Goal: Transaction & Acquisition: Purchase product/service

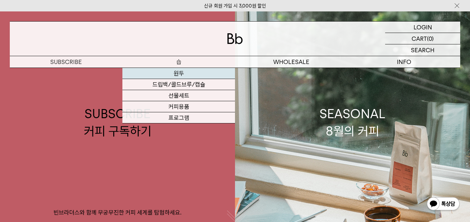
click at [176, 72] on link "원두" at bounding box center [178, 73] width 113 height 11
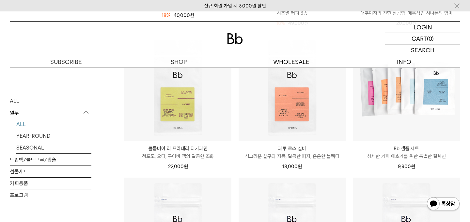
scroll to position [53, 0]
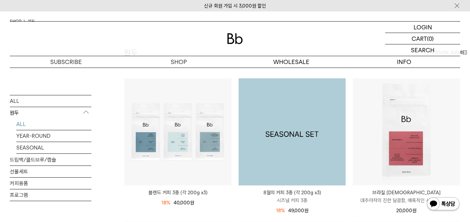
click at [283, 119] on img at bounding box center [292, 131] width 107 height 107
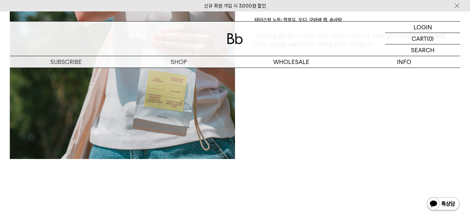
scroll to position [952, 0]
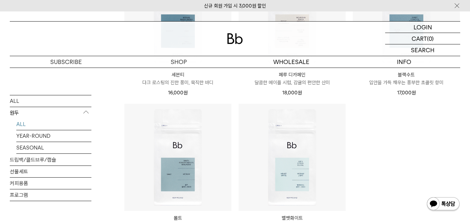
scroll to position [380, 0]
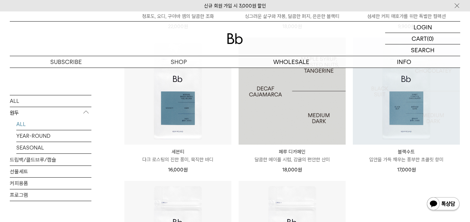
click at [303, 88] on img at bounding box center [292, 91] width 107 height 107
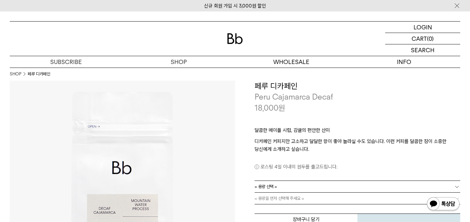
scroll to position [72, 0]
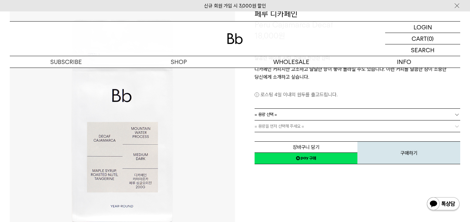
click at [271, 112] on span "= 용량 선택 =" at bounding box center [266, 114] width 23 height 11
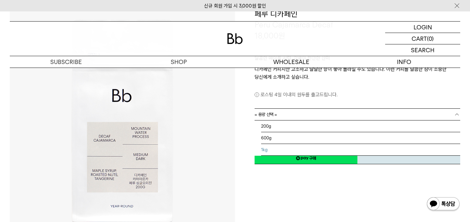
click at [262, 147] on li "1kg" at bounding box center [360, 150] width 199 height 12
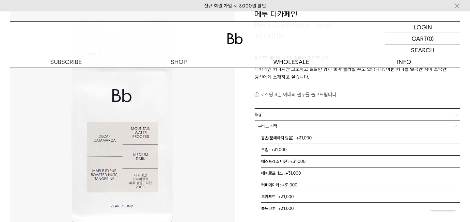
scroll to position [4, 0]
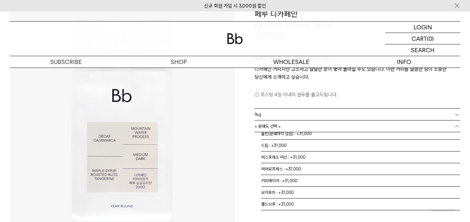
click at [268, 130] on span "= 분쇄도 선택 =" at bounding box center [268, 125] width 26 height 11
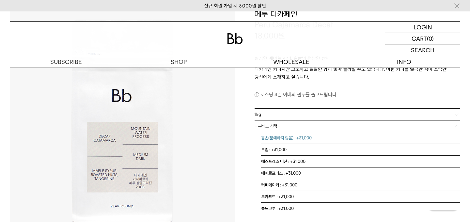
click at [268, 137] on li "홀빈(분쇄하지 않음) : +31,000" at bounding box center [360, 138] width 199 height 12
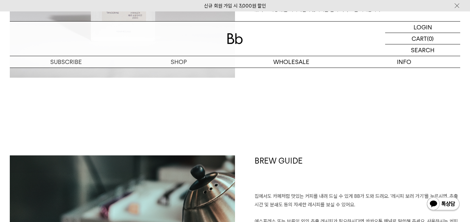
scroll to position [778, 0]
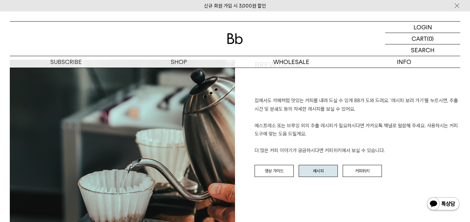
click at [323, 170] on link "레시피" at bounding box center [318, 171] width 39 height 12
